Goal: Task Accomplishment & Management: Manage account settings

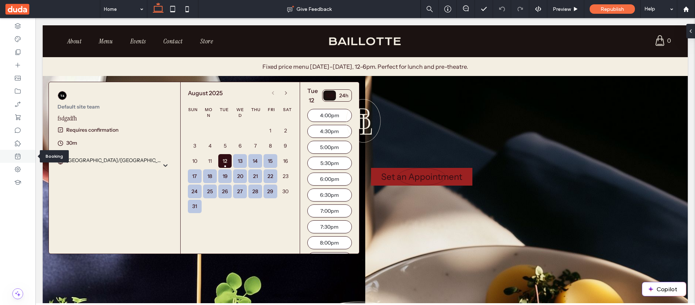
click at [22, 160] on div at bounding box center [17, 156] width 35 height 13
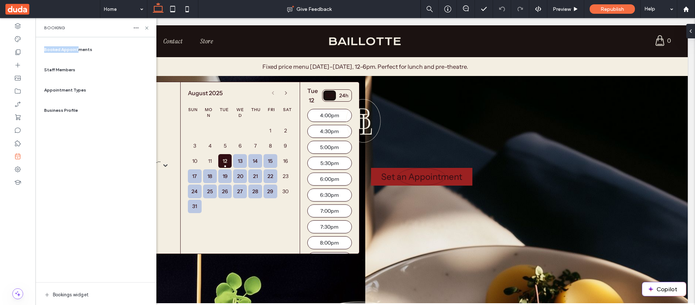
drag, startPoint x: 76, startPoint y: 51, endPoint x: 85, endPoint y: 27, distance: 25.5
click at [85, 27] on div "Booking Booked Appointments Staff Members Appointment Types Business Profile Bo…" at bounding box center [95, 161] width 121 height 287
click at [74, 92] on span "Appointment Types" at bounding box center [65, 90] width 42 height 7
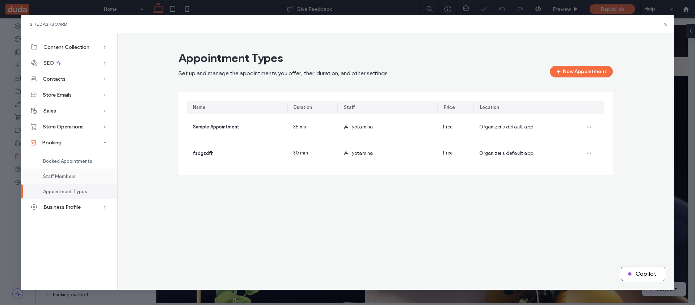
click at [54, 172] on div "Staff Members" at bounding box center [69, 176] width 96 height 15
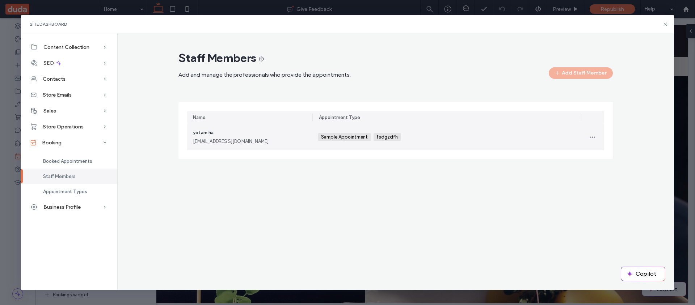
click at [241, 138] on div "[EMAIL_ADDRESS][DOMAIN_NAME]" at bounding box center [250, 141] width 114 height 7
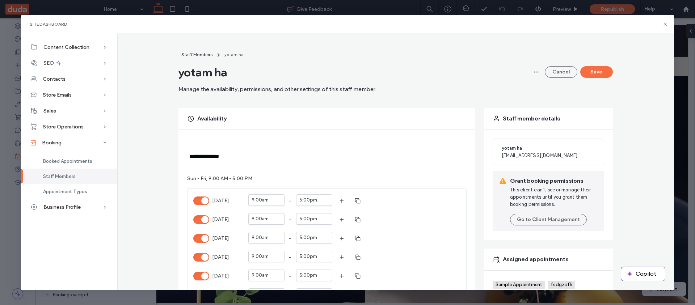
click at [527, 116] on span "Staff member details" at bounding box center [532, 119] width 58 height 8
click at [527, 117] on span "Staff member details" at bounding box center [532, 119] width 58 height 8
click at [528, 120] on span "Staff member details" at bounding box center [532, 119] width 58 height 8
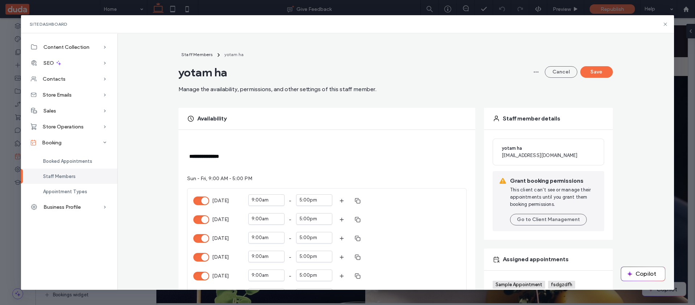
click at [528, 120] on span "Staff member details" at bounding box center [532, 119] width 58 height 8
click at [69, 192] on span "Appointment Types" at bounding box center [65, 191] width 44 height 5
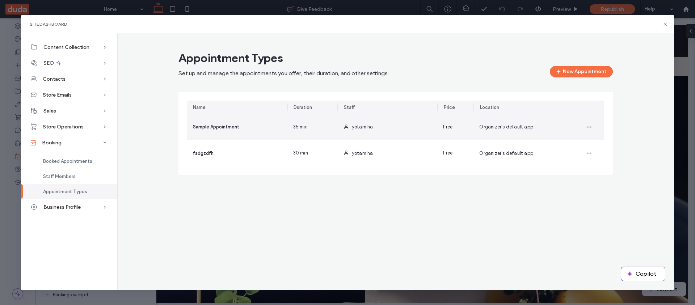
click at [229, 138] on div "Sample Appointment" at bounding box center [237, 127] width 100 height 26
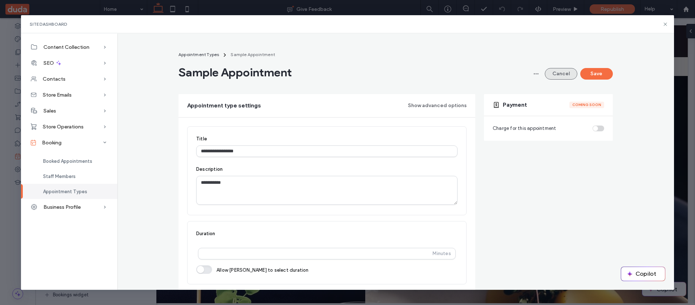
click at [554, 74] on button "Cancel" at bounding box center [560, 74] width 33 height 12
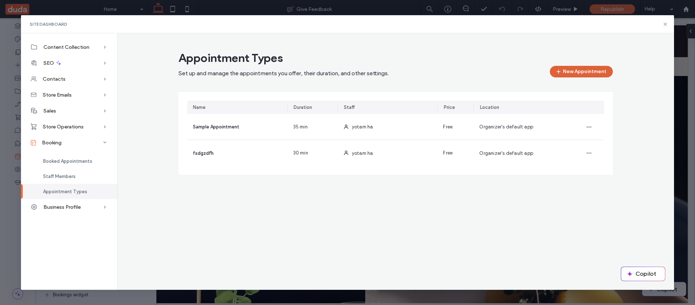
click at [564, 76] on button "New Appointment" at bounding box center [581, 72] width 63 height 12
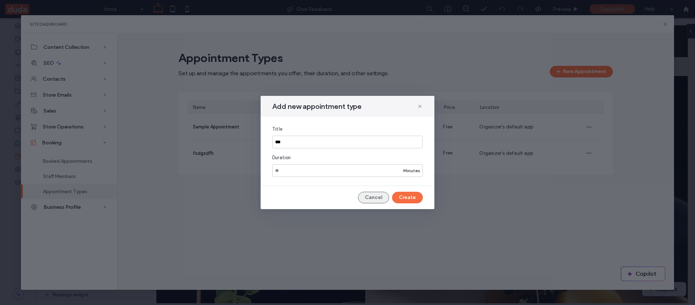
type input "***"
click at [375, 195] on button "Cancel" at bounding box center [373, 198] width 31 height 12
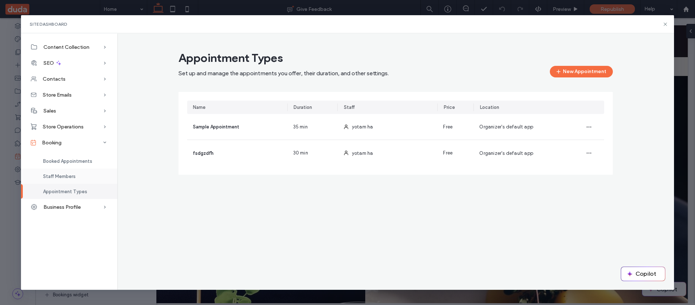
click at [76, 172] on div "Staff Members" at bounding box center [69, 176] width 96 height 15
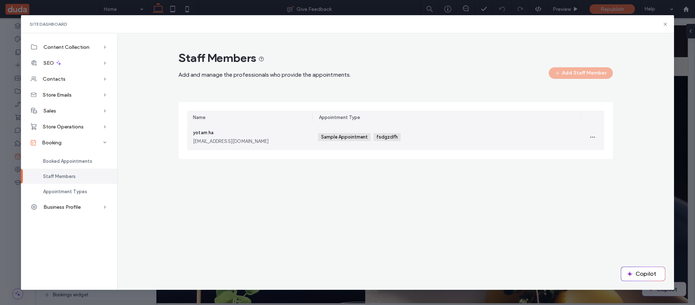
click at [218, 129] on div "yotam ha [EMAIL_ADDRESS][DOMAIN_NAME]" at bounding box center [250, 137] width 114 height 16
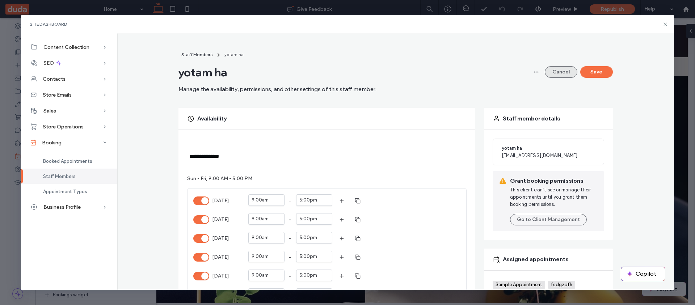
click at [562, 75] on button "Cancel" at bounding box center [560, 72] width 33 height 12
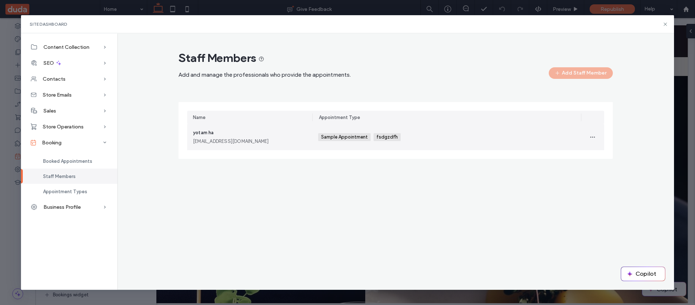
click at [207, 133] on span "yotam ha" at bounding box center [203, 132] width 21 height 5
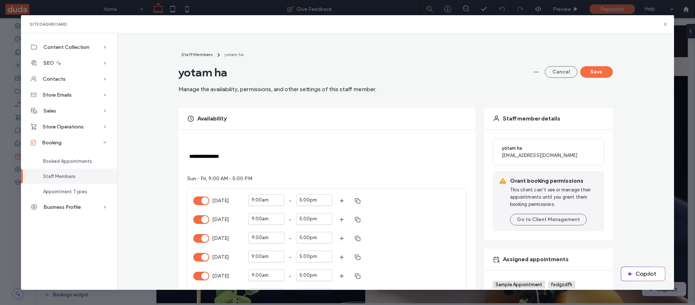
click at [196, 201] on button "[DATE]" at bounding box center [201, 200] width 16 height 9
click at [601, 73] on button "Save" at bounding box center [596, 72] width 33 height 12
